Goal: Transaction & Acquisition: Purchase product/service

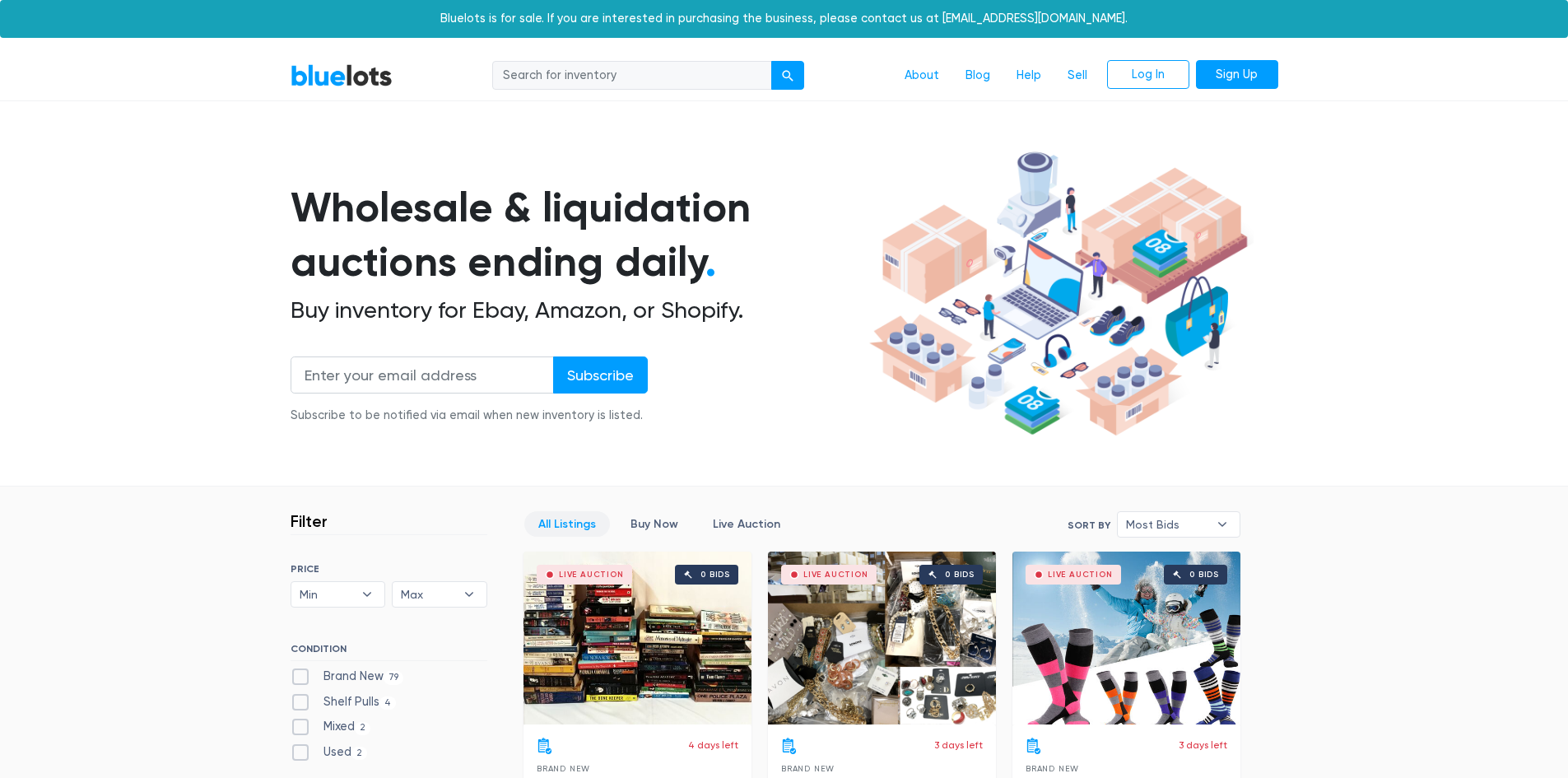
click at [106, 222] on section "Wholesale & liquidation auctions ending daily . Buy inventory for Ebay, Amazon,…" at bounding box center [784, 315] width 1568 height 343
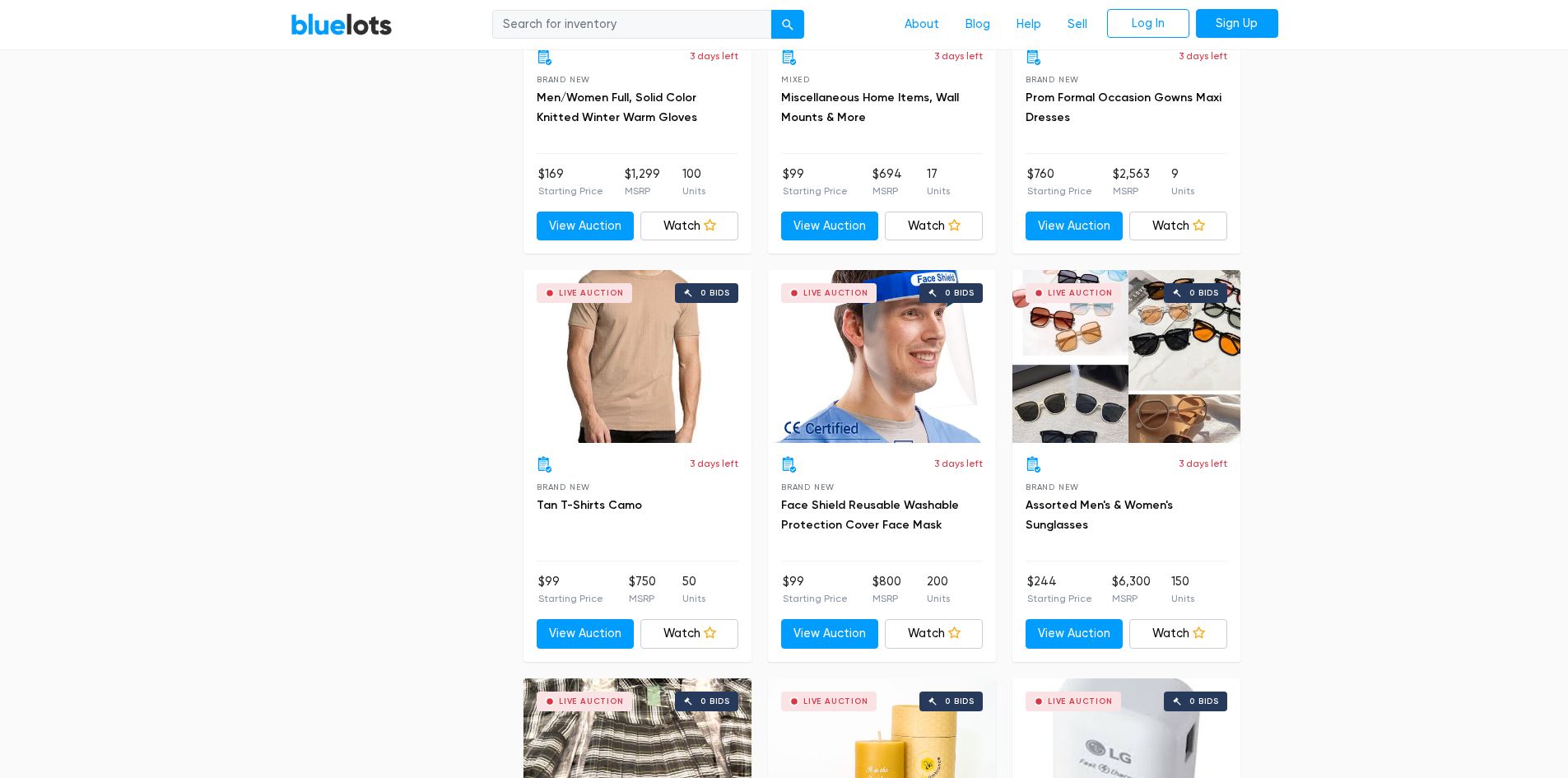
scroll to position [5184, 0]
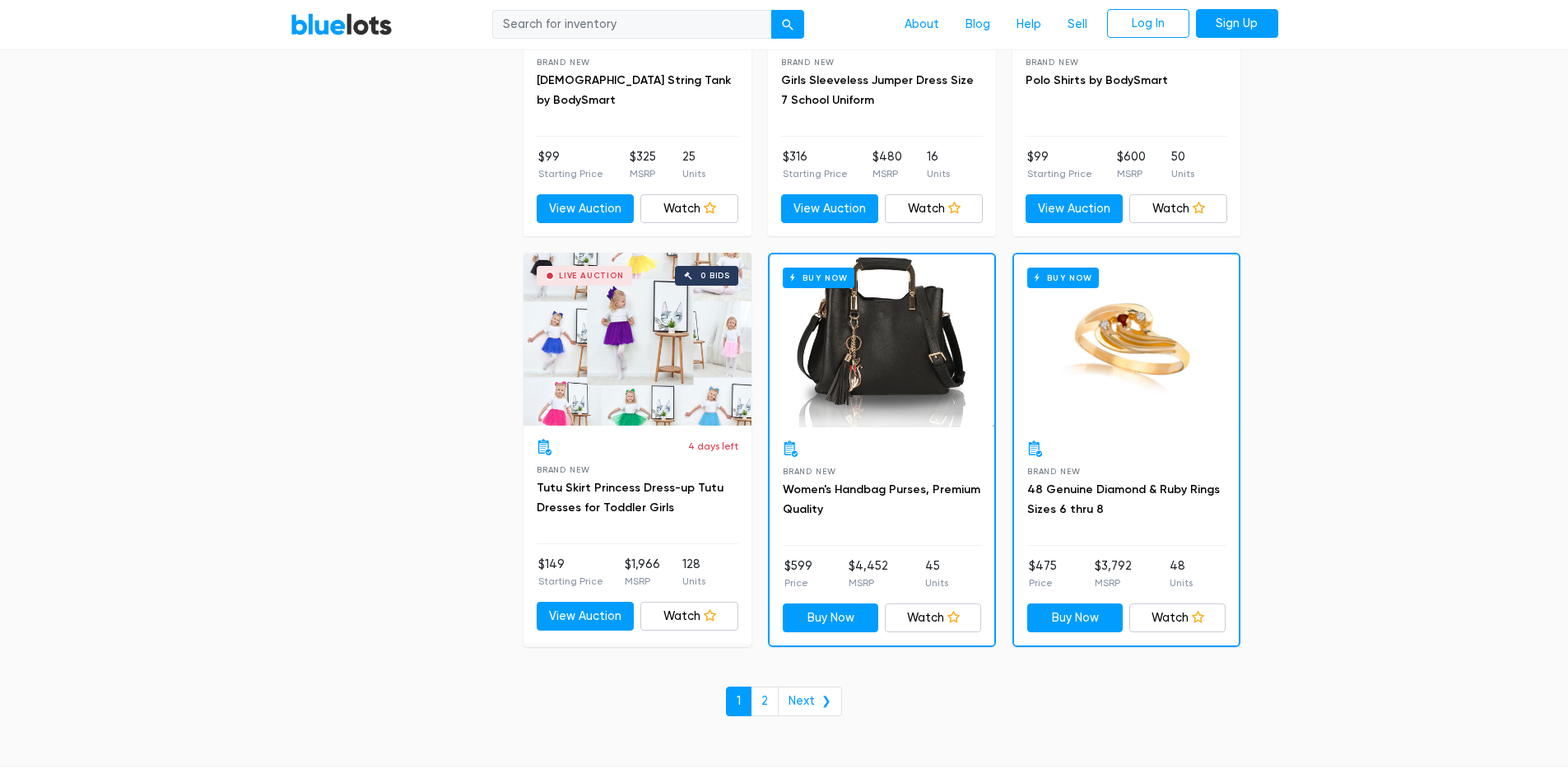
scroll to position [6912, 0]
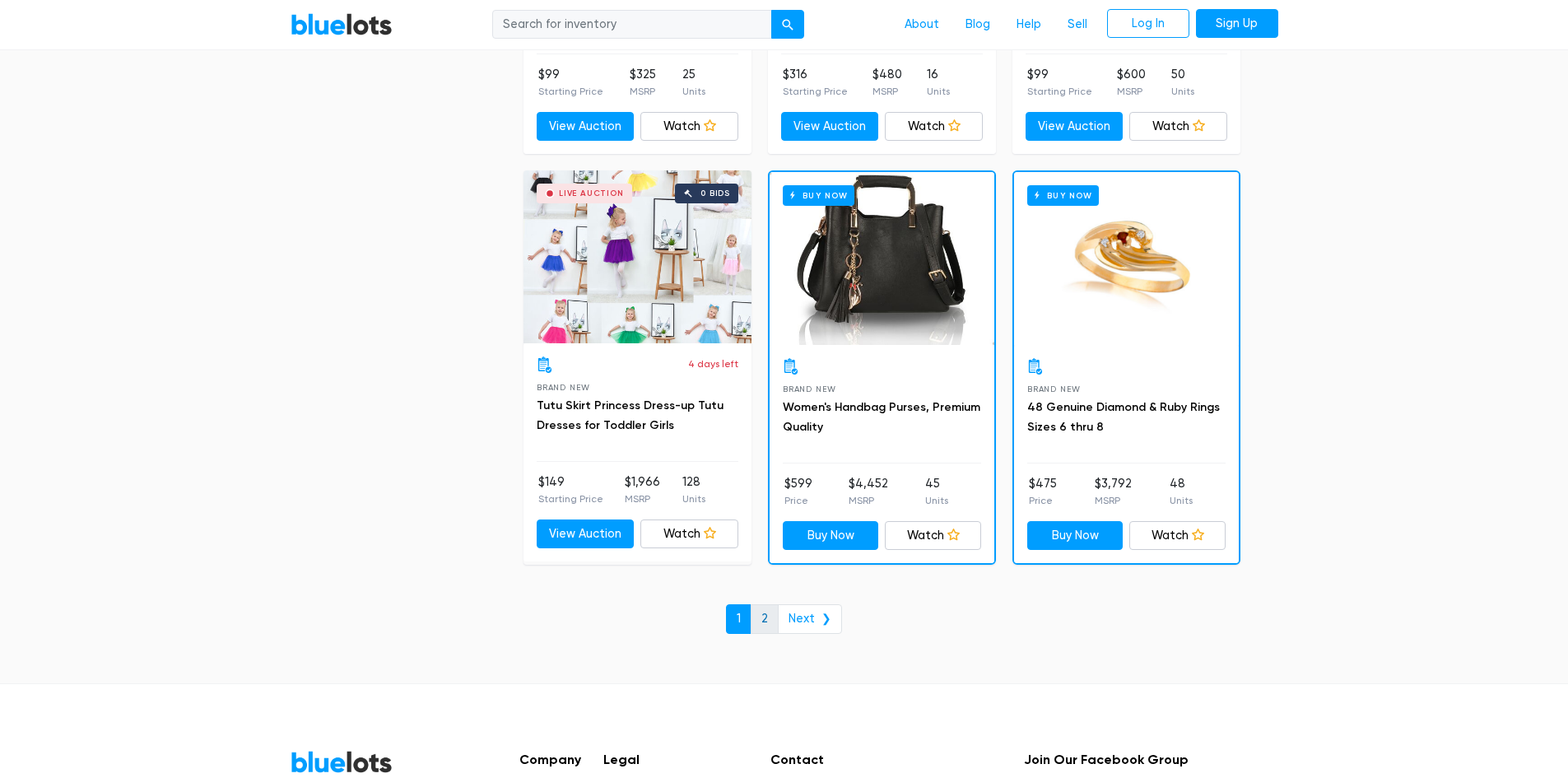
click at [771, 623] on link "2" at bounding box center [764, 618] width 28 height 30
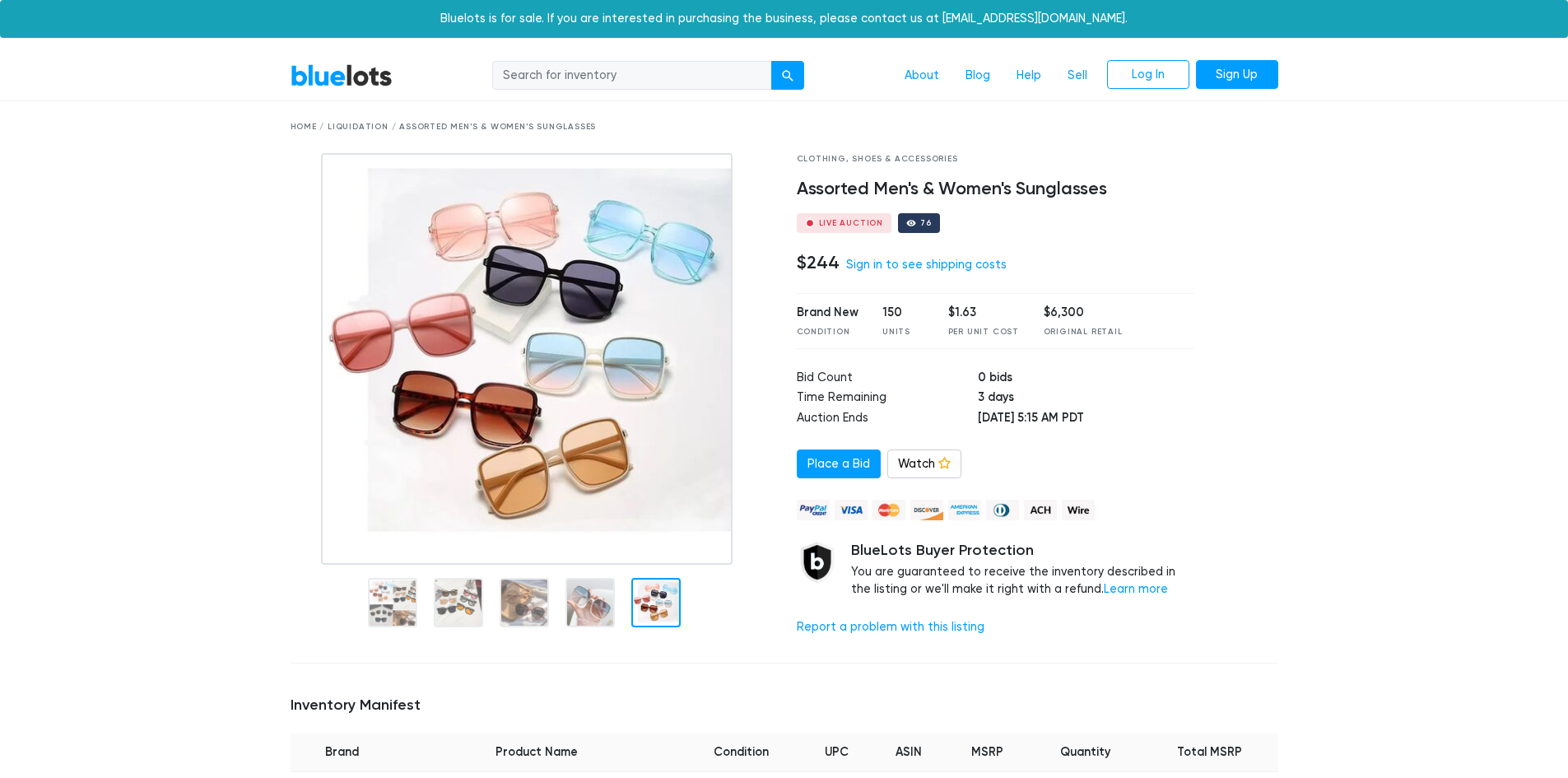
click at [920, 222] on div "76" at bounding box center [926, 223] width 12 height 8
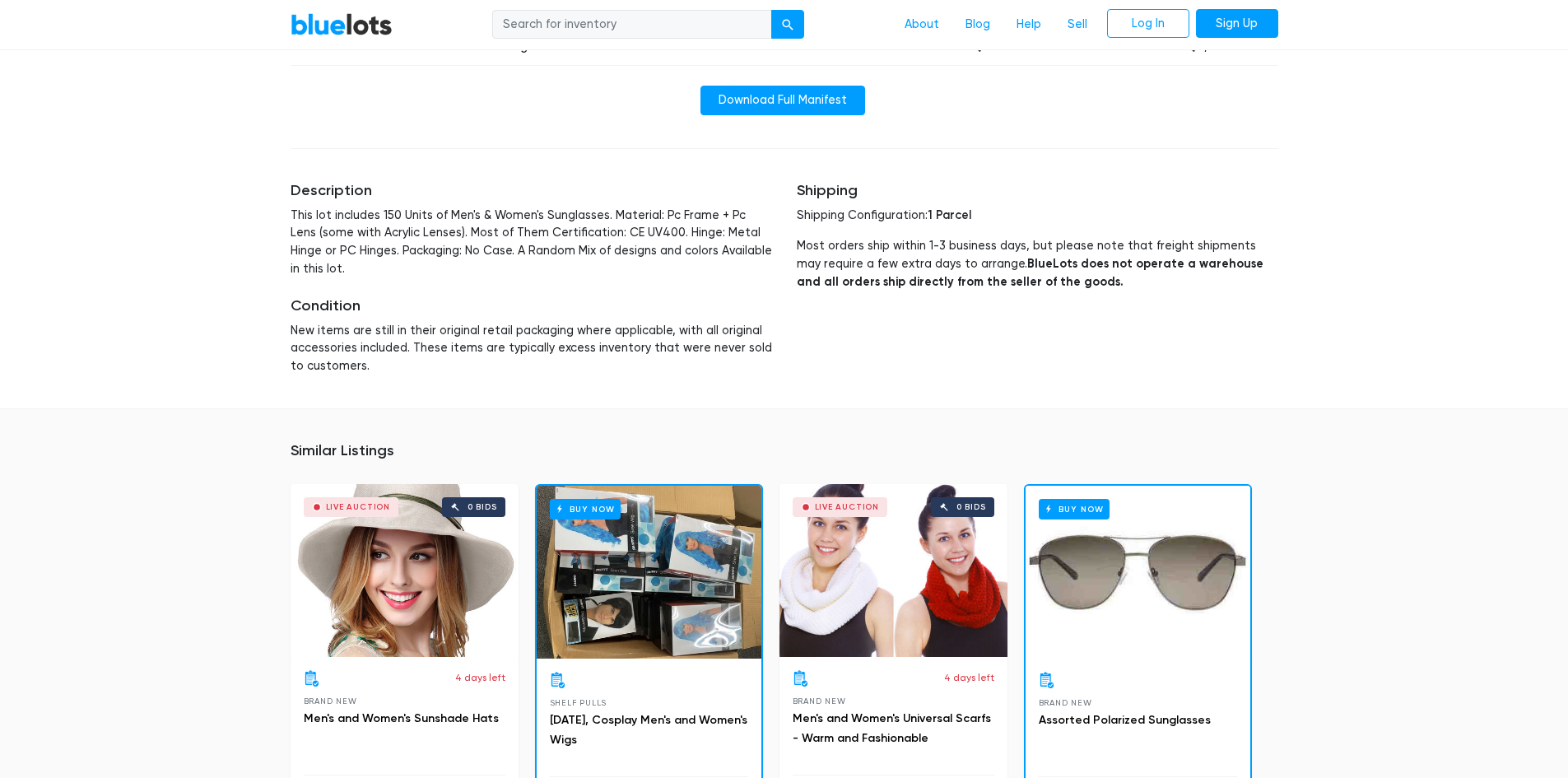
scroll to position [987, 0]
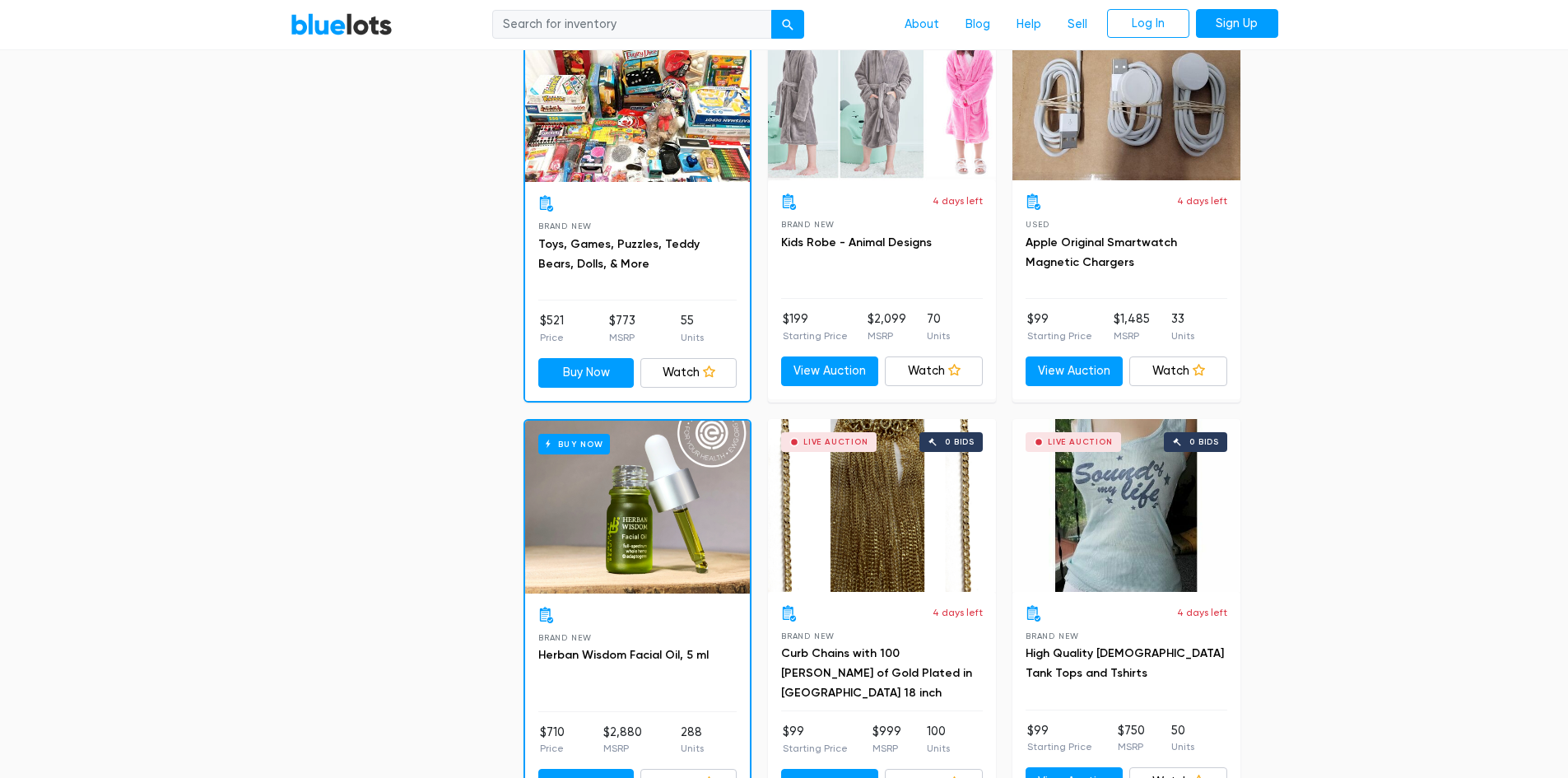
scroll to position [1810, 0]
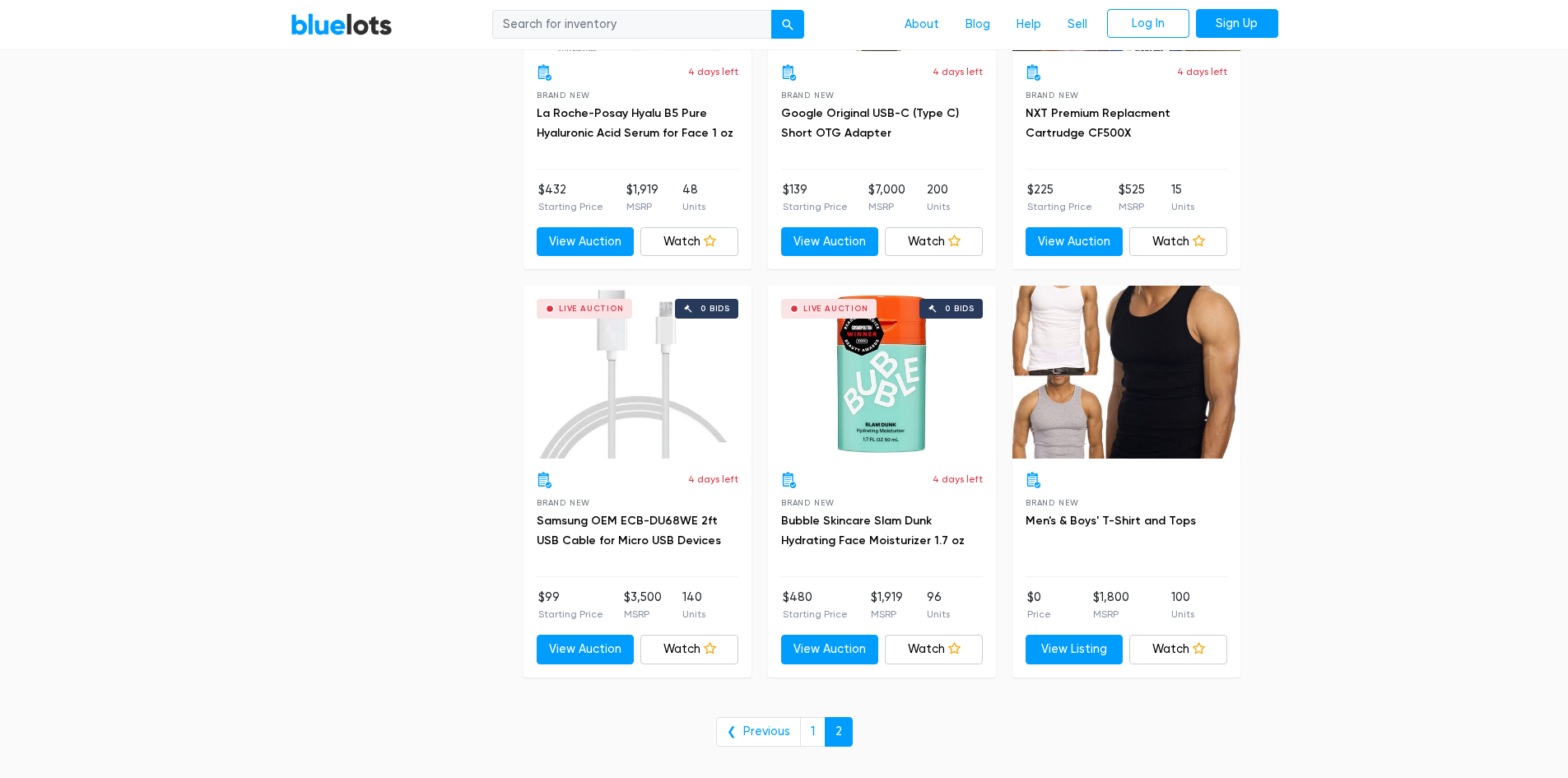
scroll to position [6292, 0]
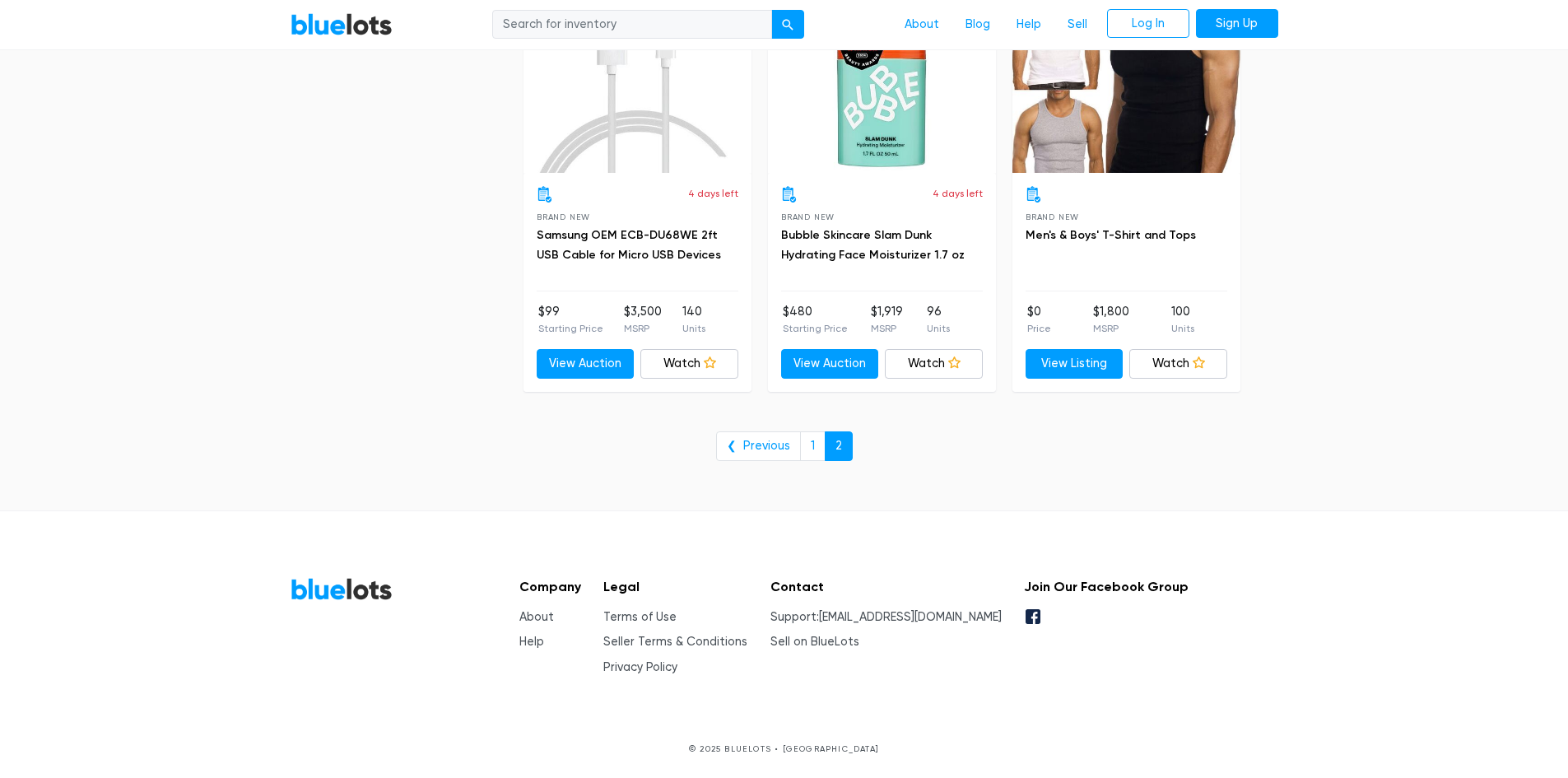
click at [568, 16] on input "search" at bounding box center [632, 24] width 279 height 30
type input "toys"
click at [771, 10] on button "submit" at bounding box center [787, 24] width 33 height 30
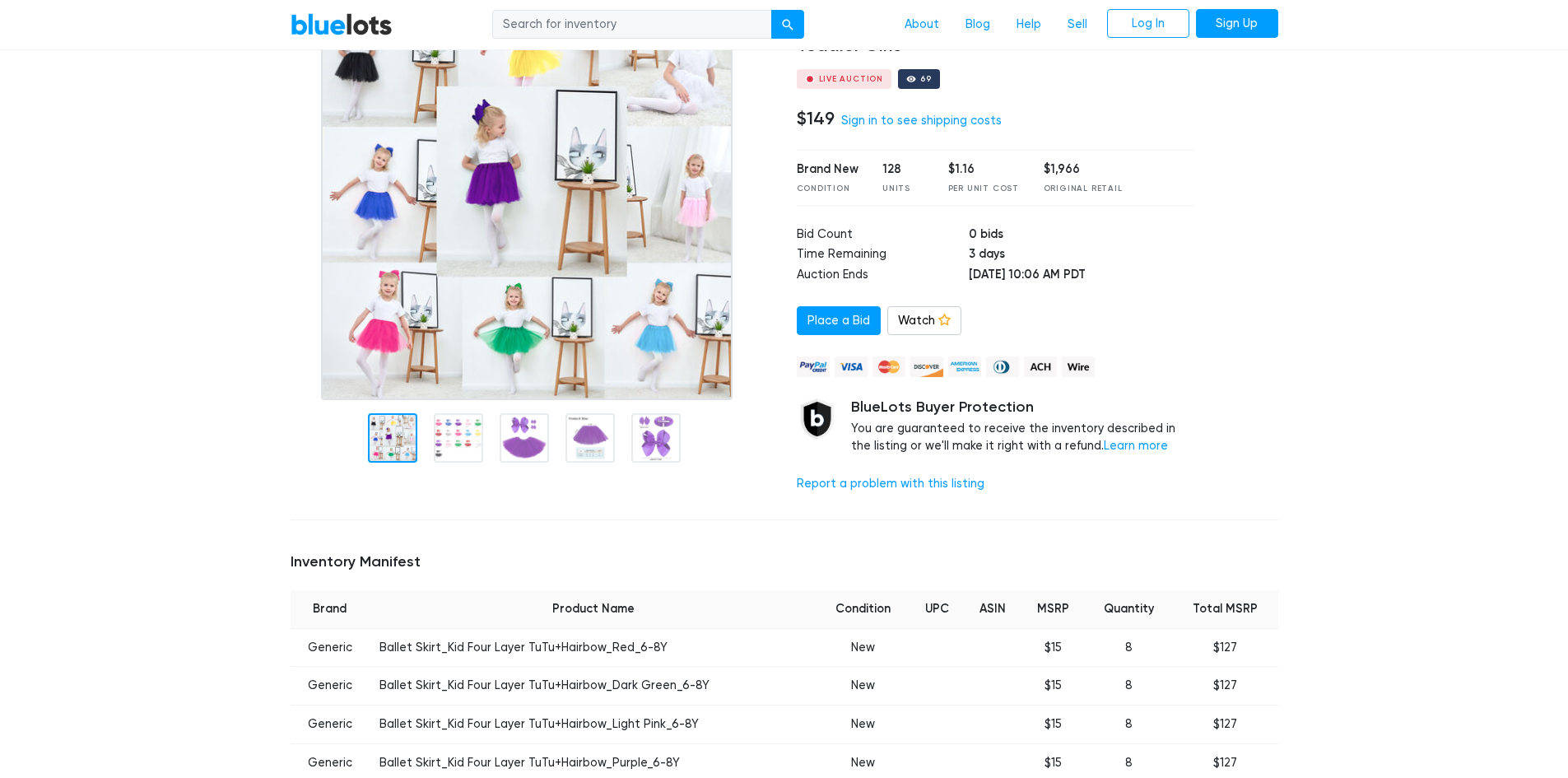
scroll to position [83, 0]
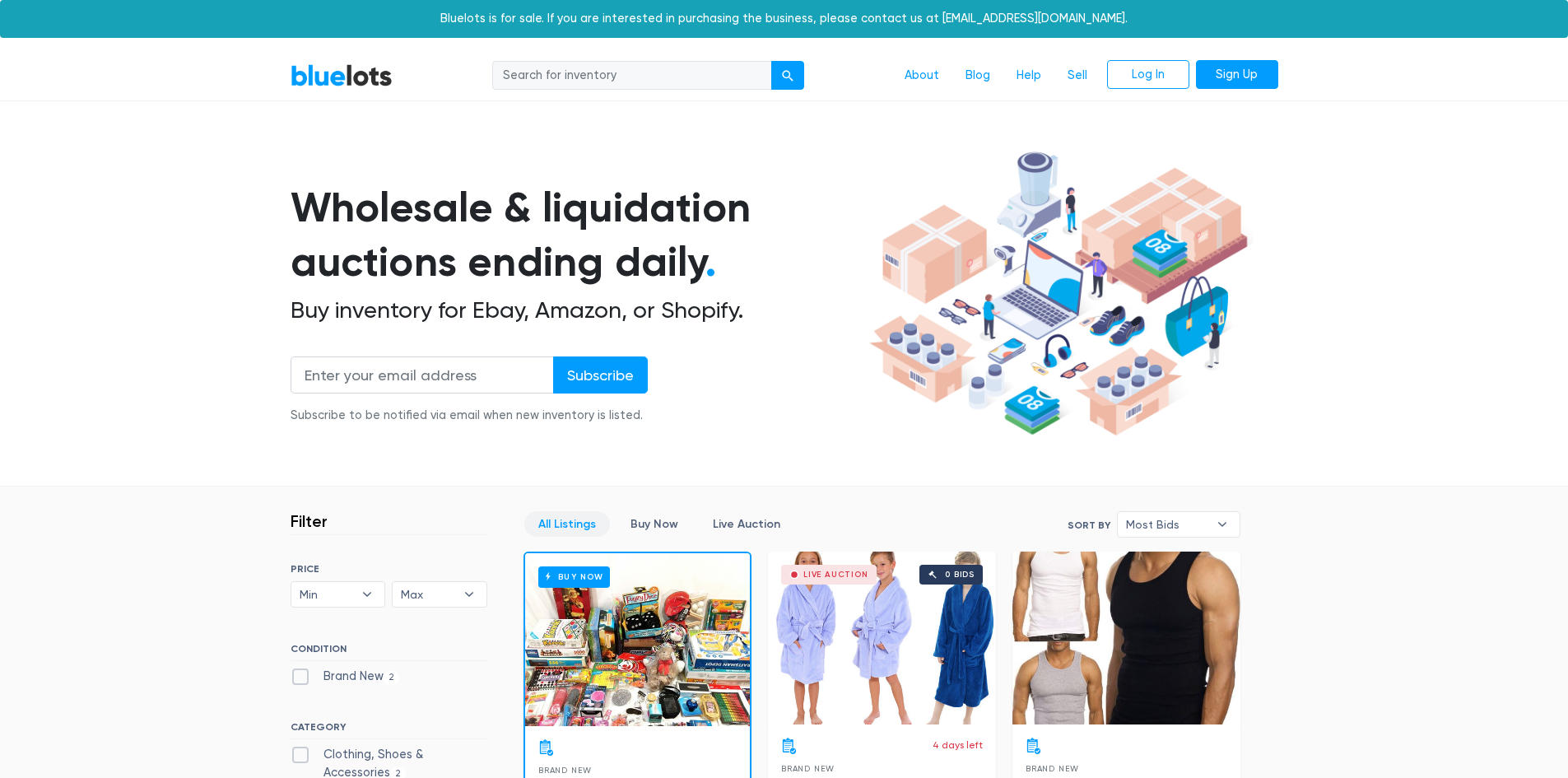
click at [197, 433] on section "Wholesale & liquidation auctions ending daily . Buy inventory for Ebay, Amazon,…" at bounding box center [784, 315] width 1568 height 343
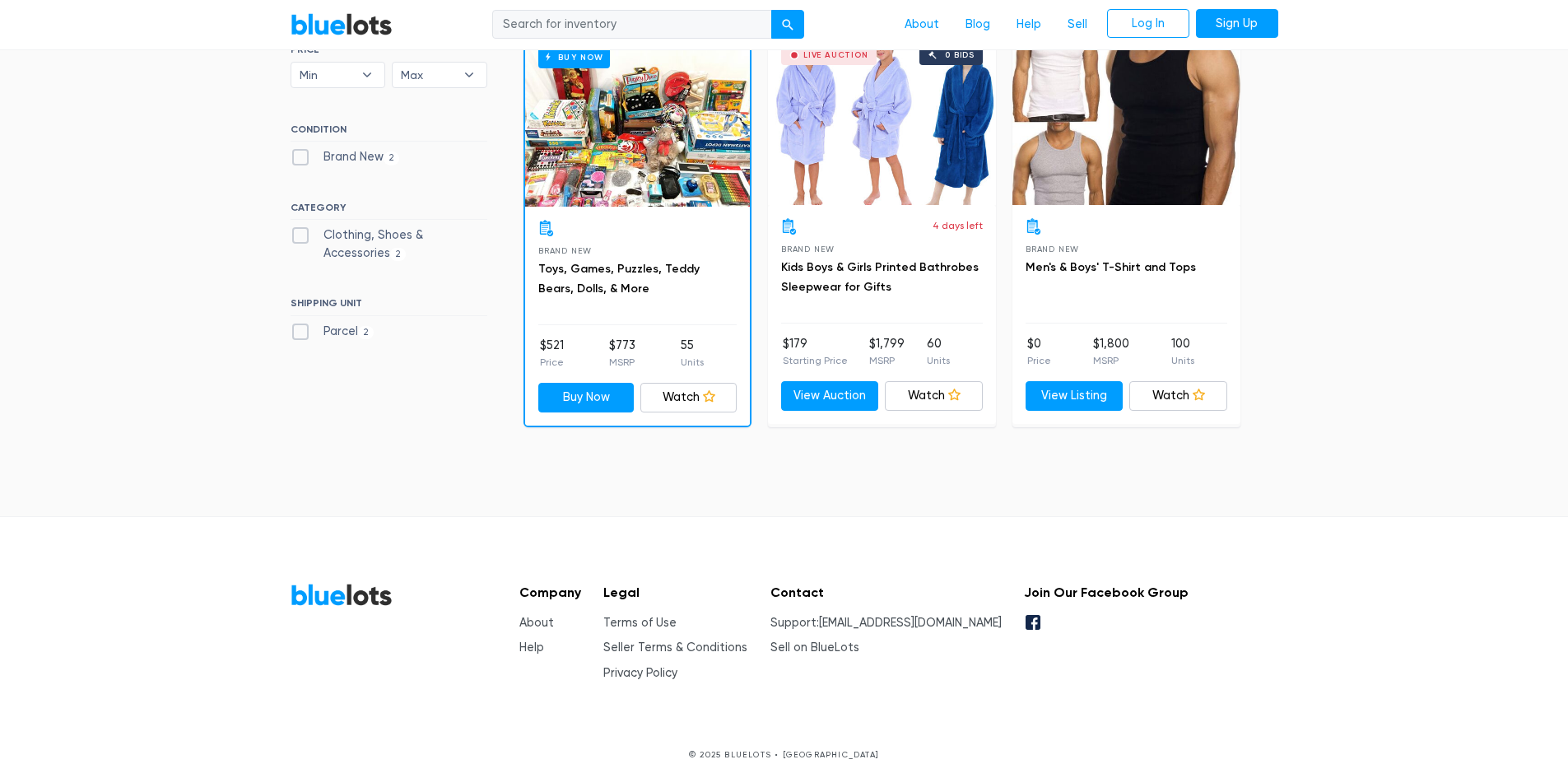
scroll to position [526, 0]
